Goal: Task Accomplishment & Management: Manage account settings

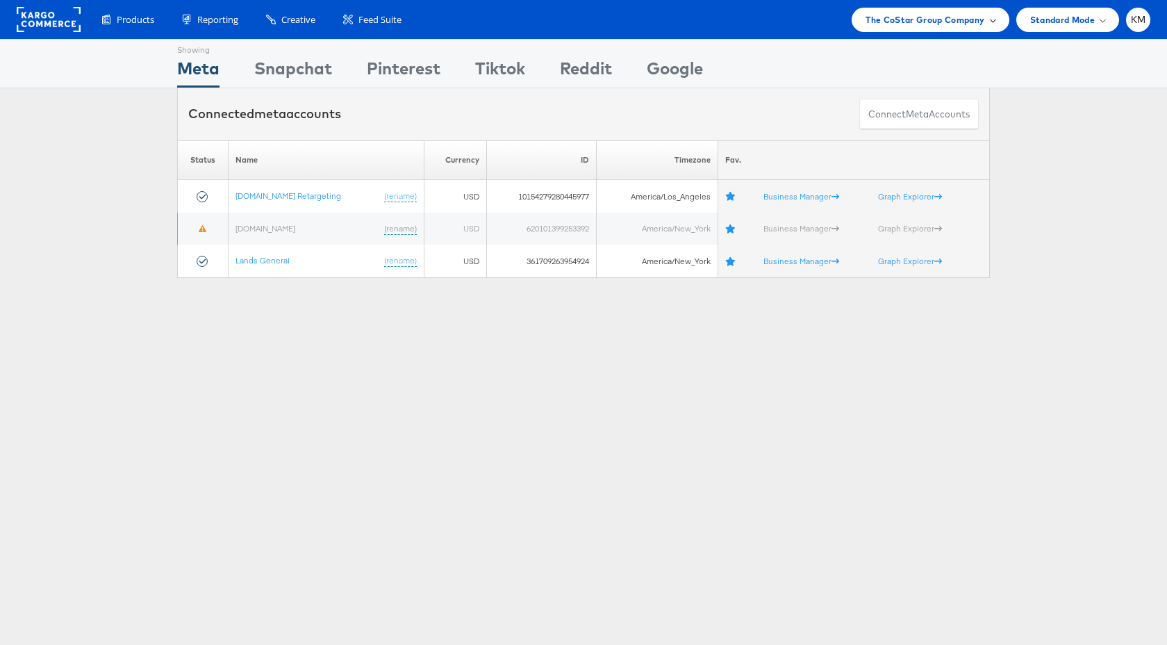
click at [928, 25] on span "The CoStar Group Company" at bounding box center [925, 20] width 119 height 15
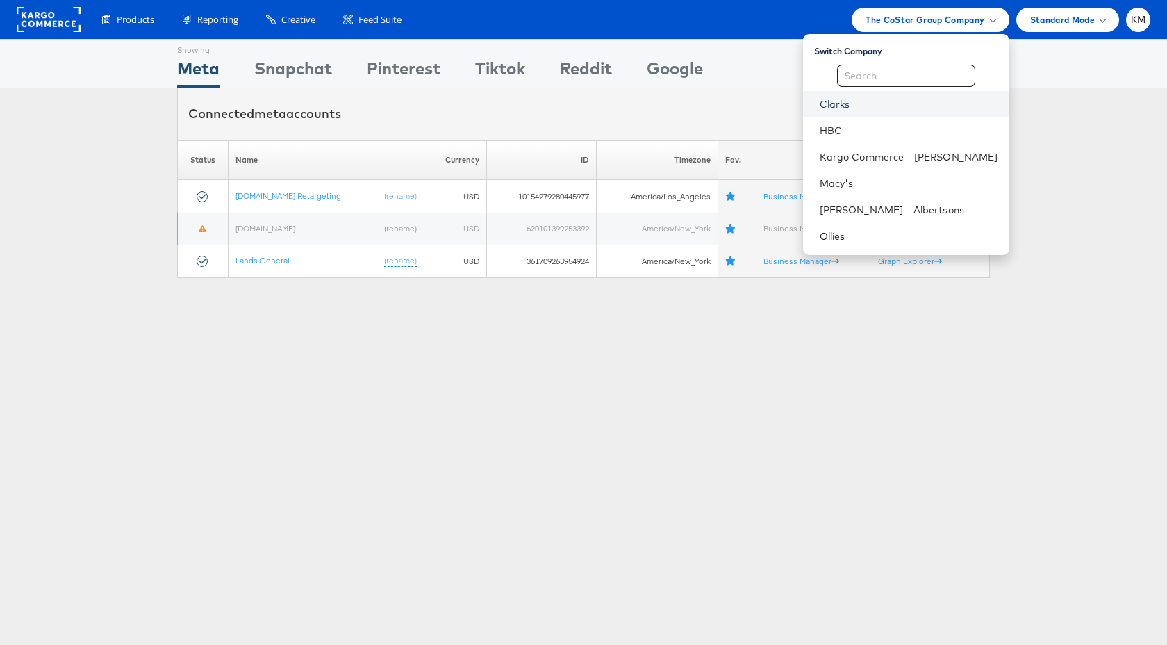
click at [866, 108] on link "Clarks" at bounding box center [909, 104] width 179 height 14
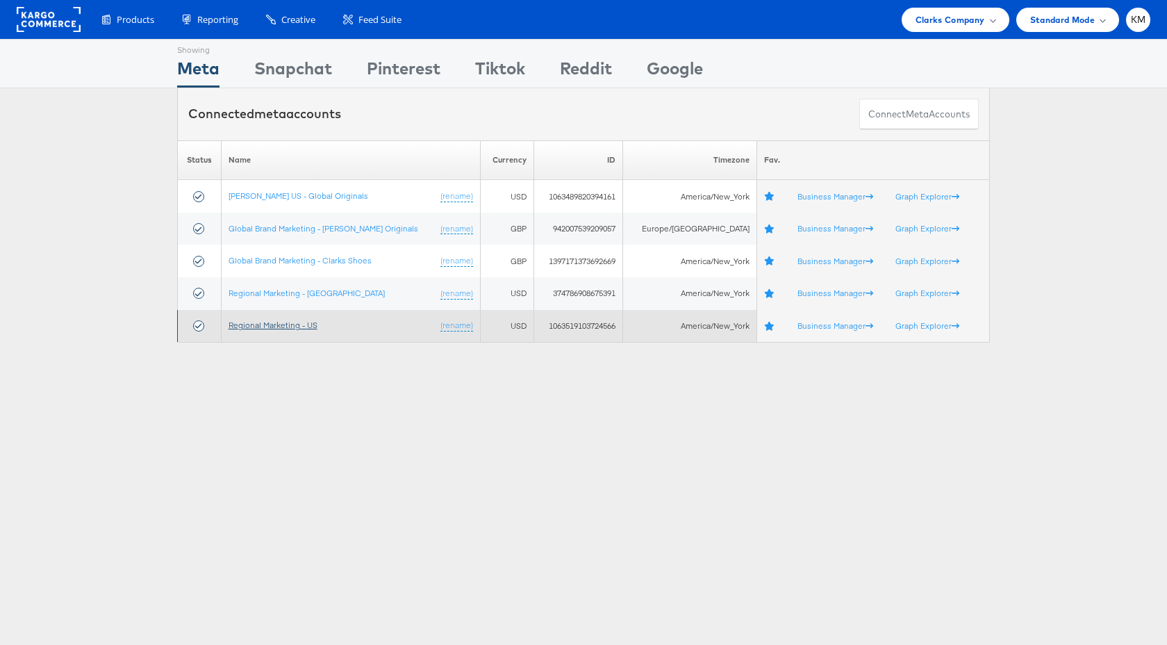
click at [312, 327] on link "Regional Marketing - US" at bounding box center [273, 325] width 89 height 10
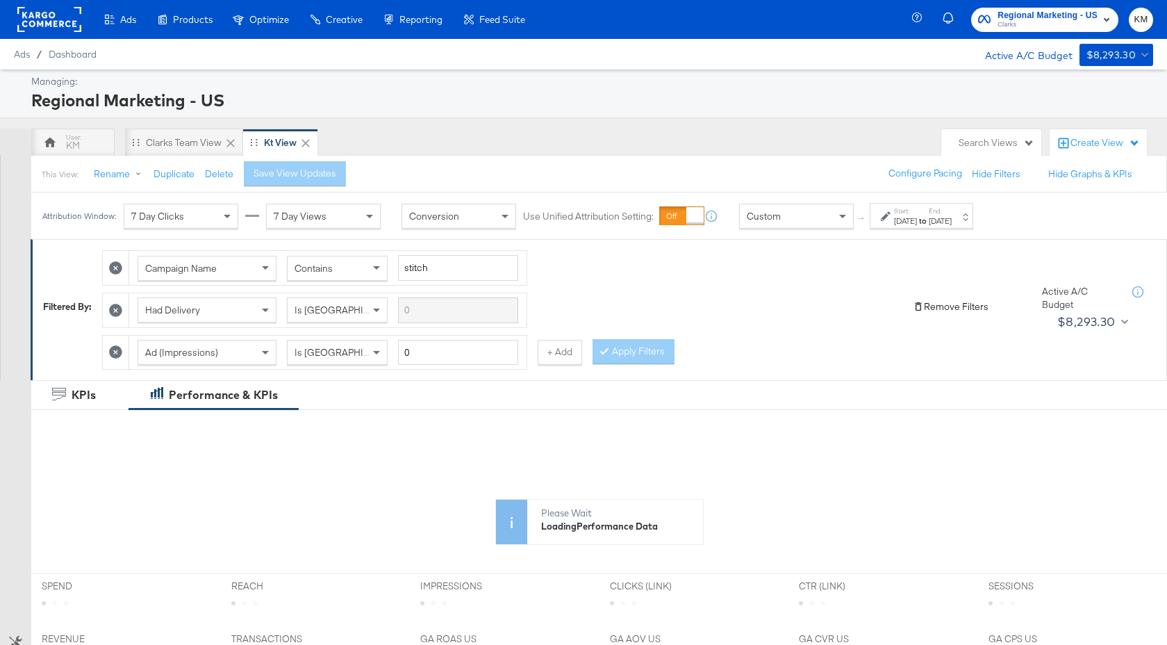
click at [944, 312] on button "Remove Filters" at bounding box center [951, 306] width 76 height 13
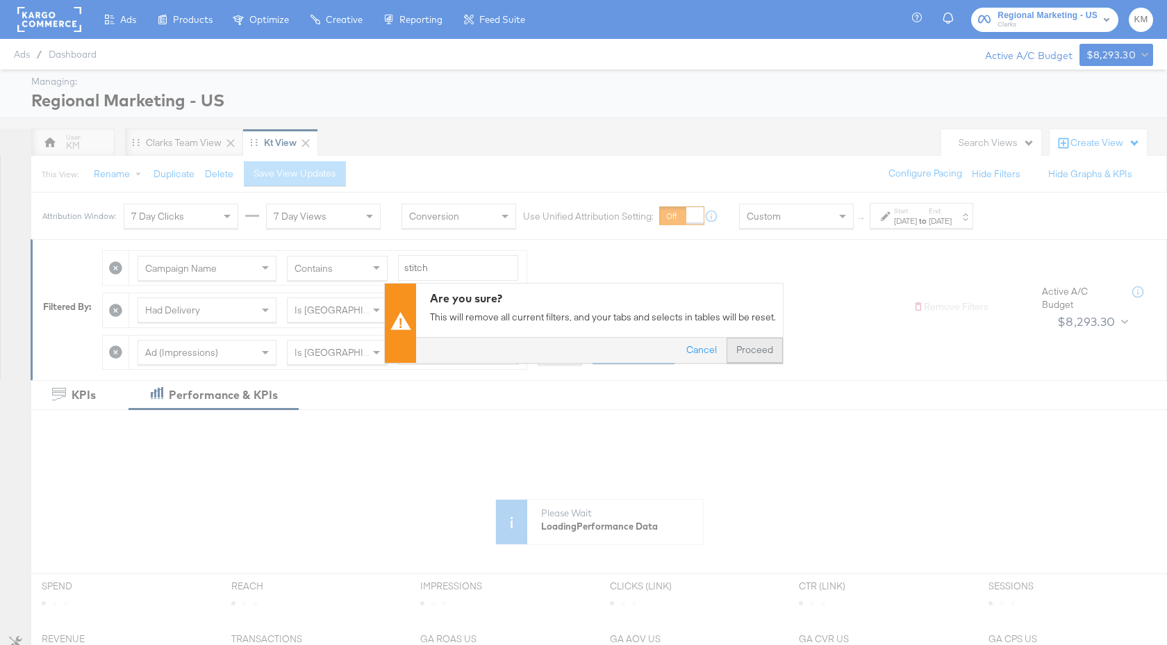
click at [757, 353] on button "Proceed" at bounding box center [755, 349] width 56 height 25
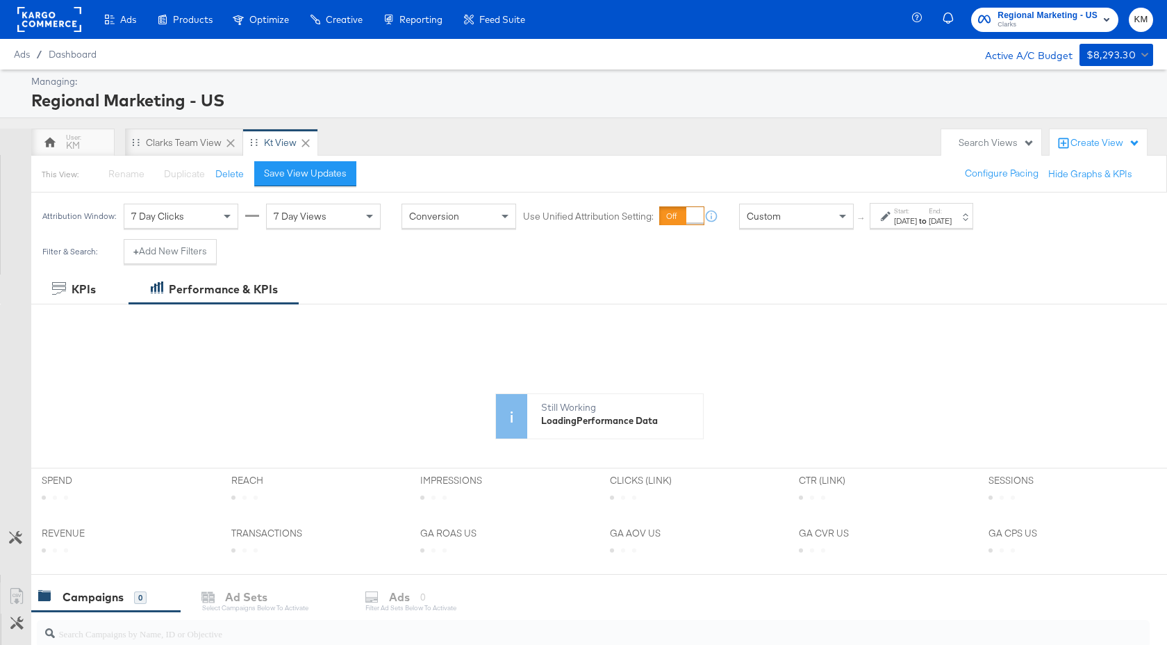
click at [792, 223] on div "Custom" at bounding box center [796, 216] width 113 height 24
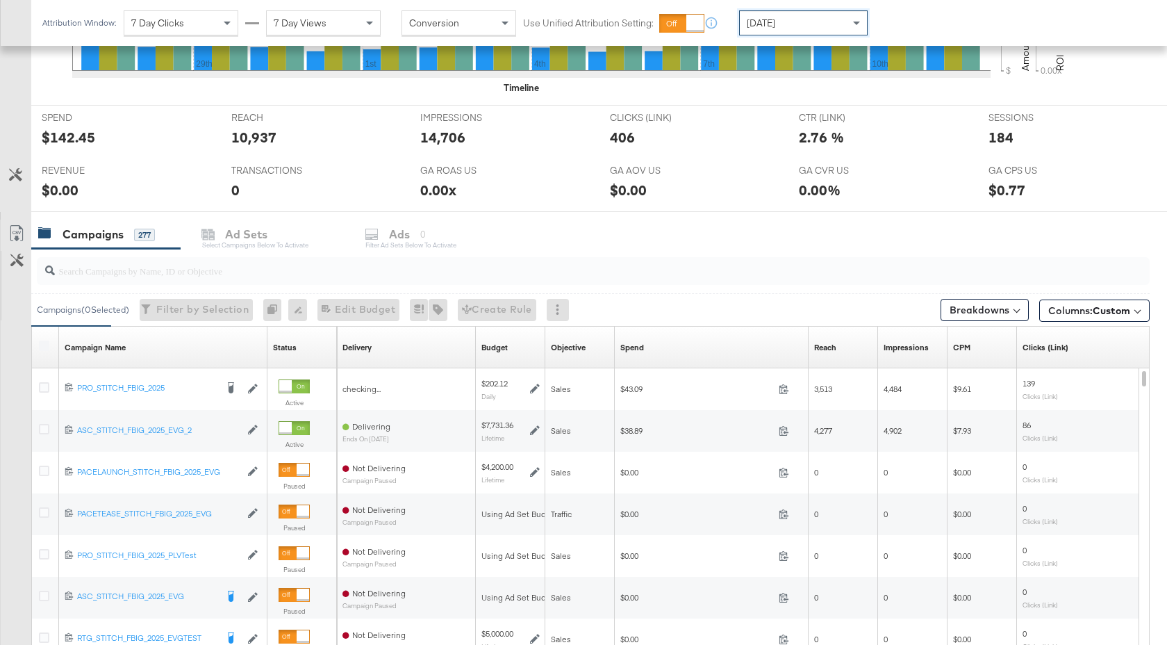
scroll to position [657, 0]
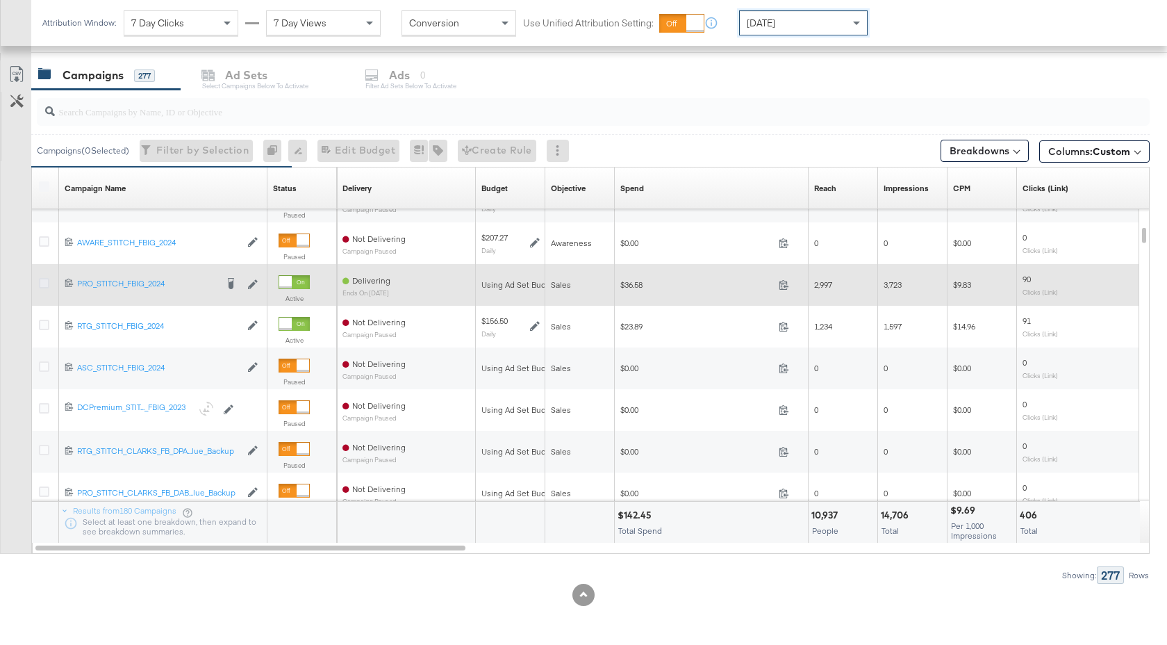
click at [44, 283] on icon at bounding box center [44, 283] width 10 height 10
click at [0, 0] on input "checkbox" at bounding box center [0, 0] width 0 height 0
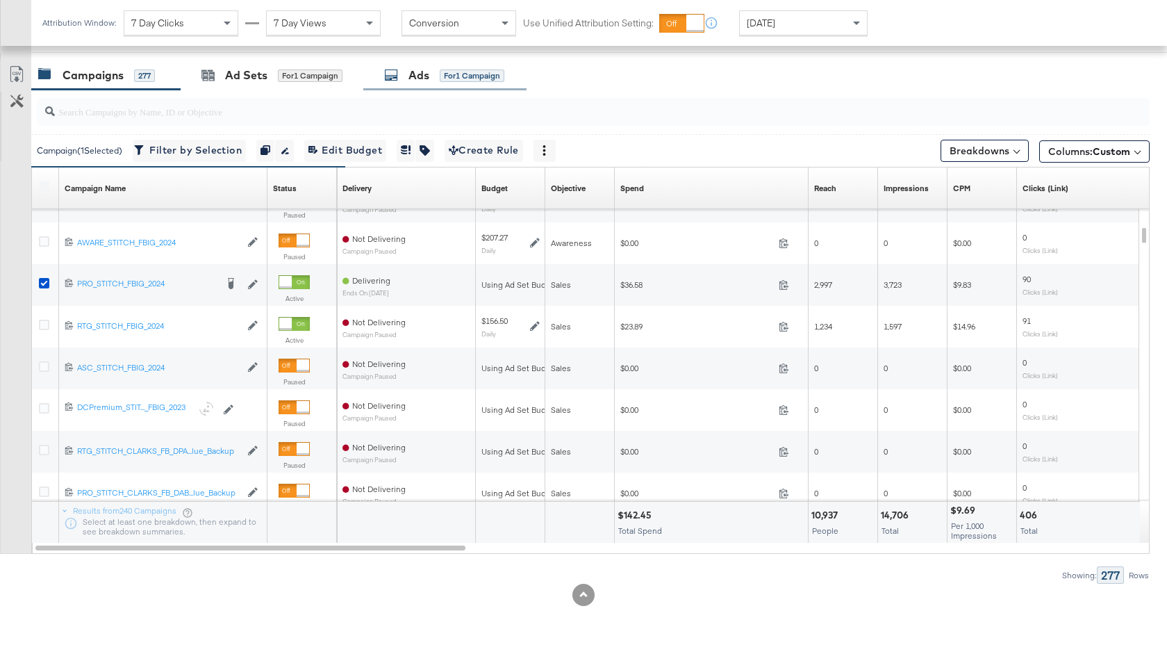
click at [418, 74] on div "Ads" at bounding box center [419, 75] width 21 height 16
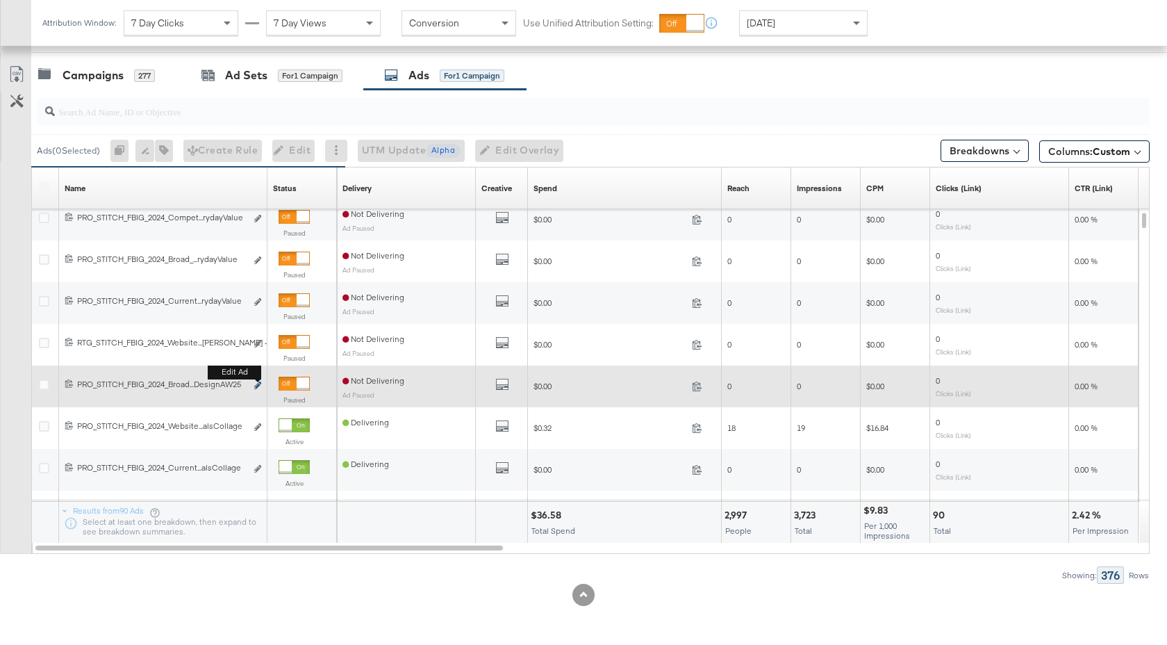
click at [255, 387] on icon "link" at bounding box center [257, 385] width 7 height 8
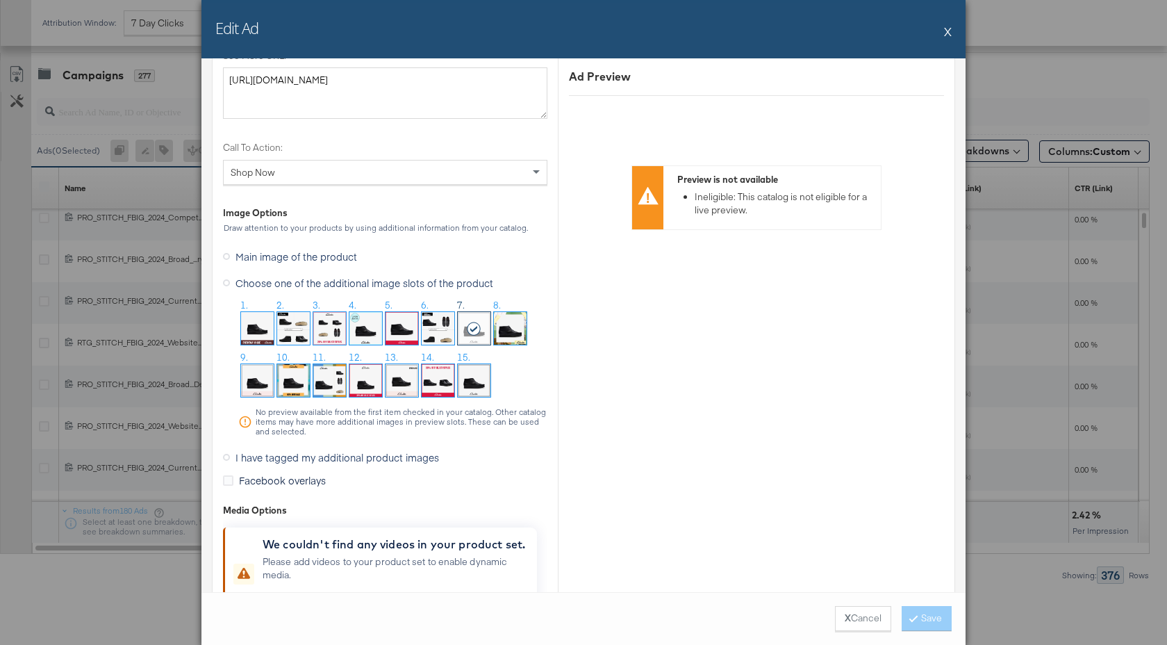
scroll to position [1319, 0]
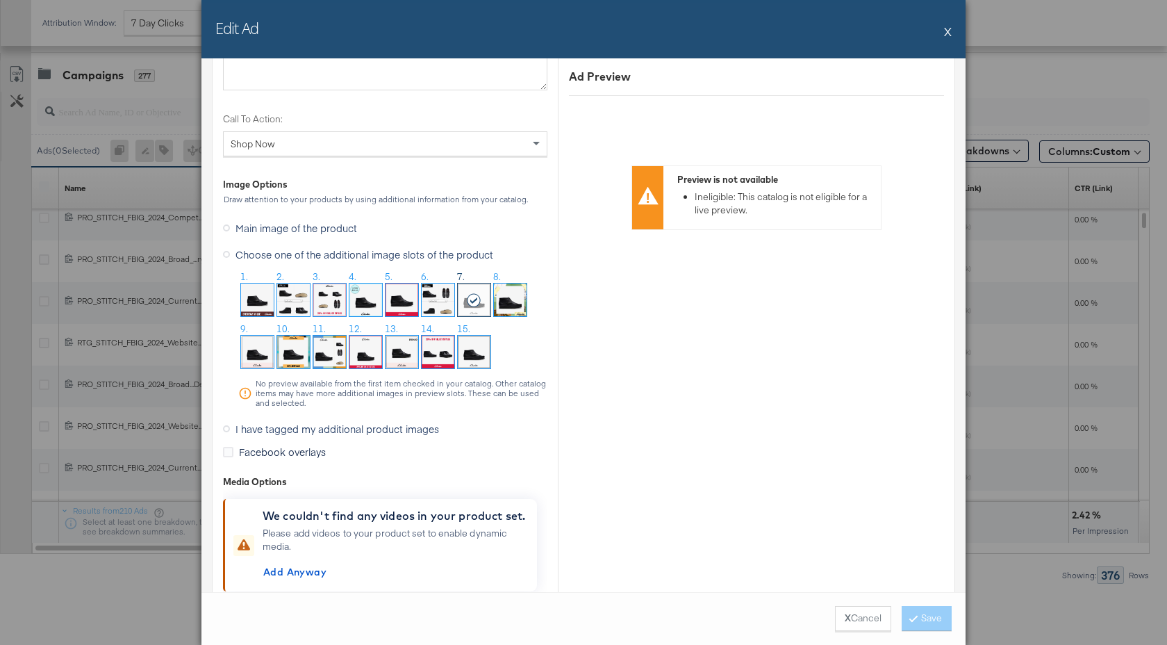
click at [333, 354] on img at bounding box center [329, 352] width 33 height 33
click at [920, 613] on button "Save" at bounding box center [927, 618] width 50 height 25
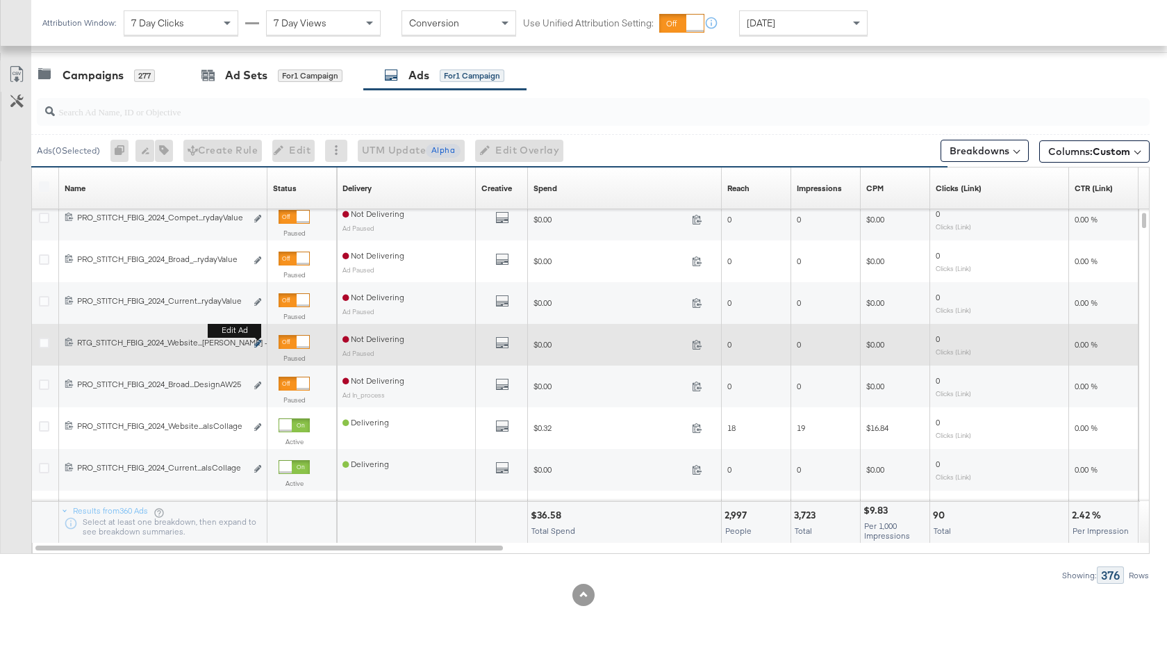
click at [257, 344] on icon "link" at bounding box center [257, 344] width 7 height 8
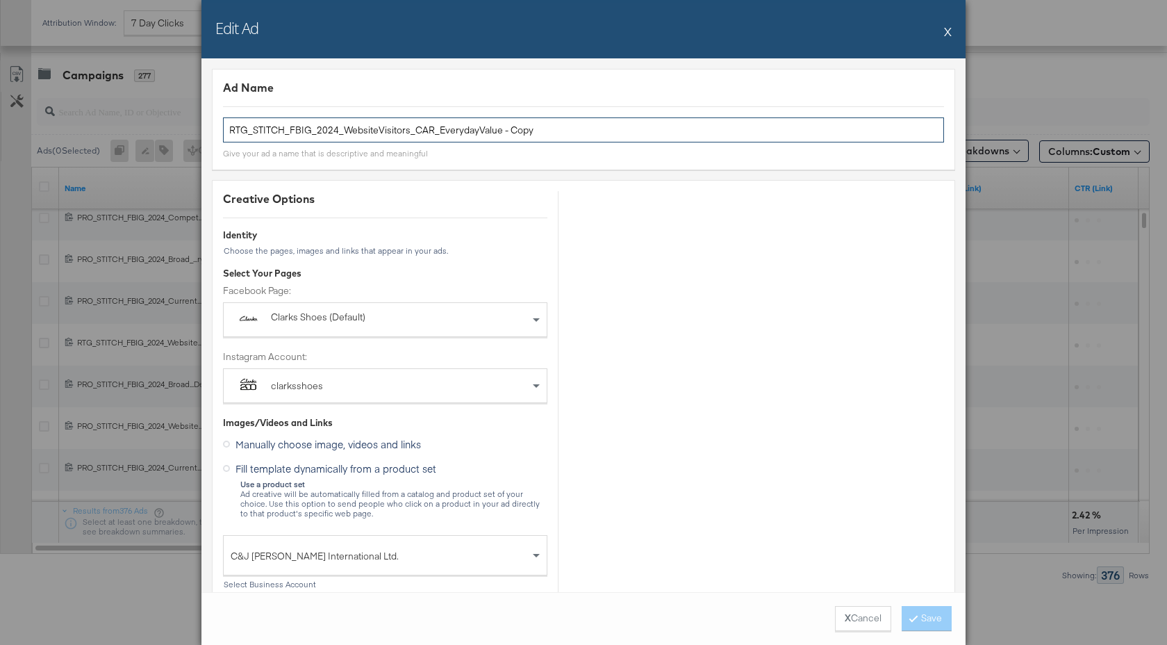
drag, startPoint x: 535, startPoint y: 130, endPoint x: 496, endPoint y: 131, distance: 38.9
click at [496, 131] on input "RTG_STITCH_FBIG_2024_WebsiteVisitors_CAR_EverydayValue - Copy" at bounding box center [583, 130] width 721 height 26
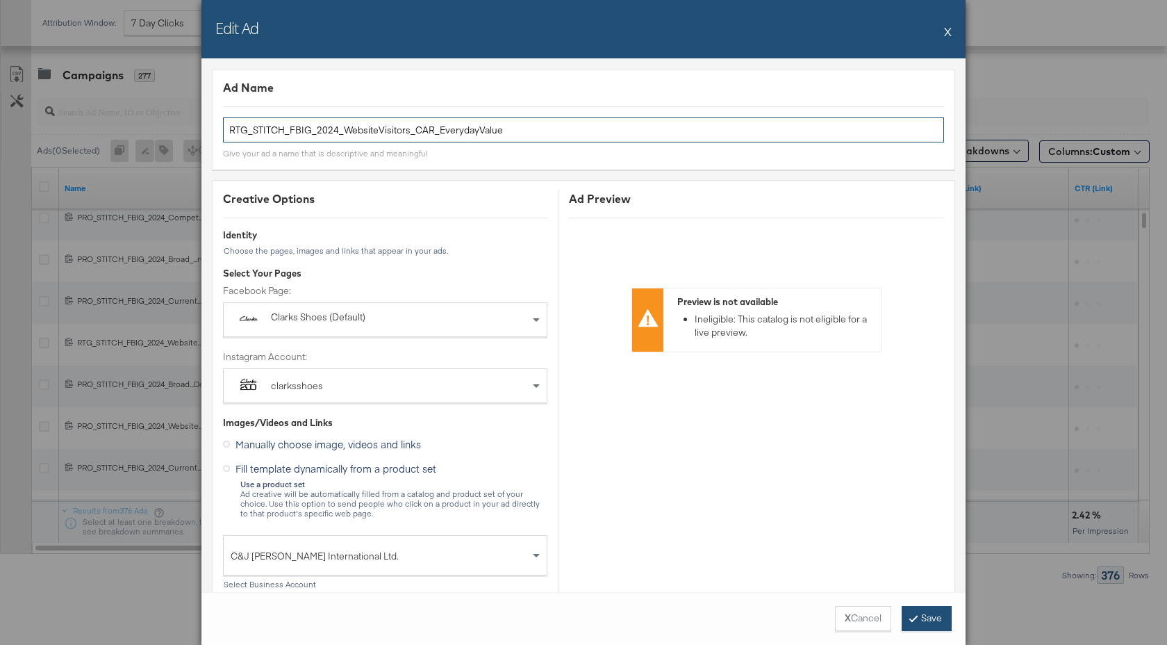
type input "RTG_STITCH_FBIG_2024_WebsiteVisitors_CAR_EverydayValue"
click at [924, 620] on button "Save" at bounding box center [927, 618] width 50 height 25
